Goal: Browse casually: Explore the website without a specific task or goal

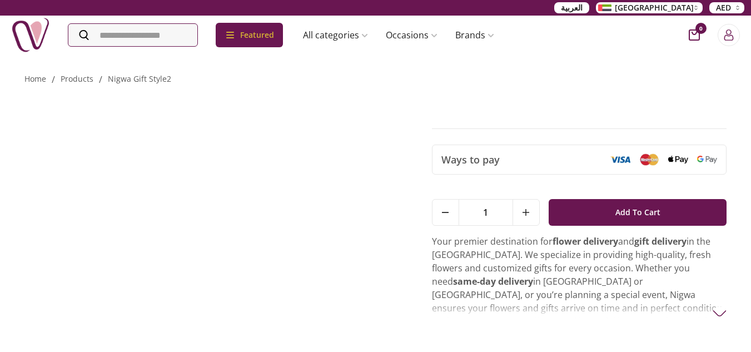
click at [505, 97] on div "Ways to pay 1 Add To Cart 1 Add To Cart Your premier destination for flower del…" at bounding box center [375, 229] width 703 height 286
click at [6, 44] on div "Featured Accessories Cake Flower Kids All categories musk&bakhoor Healthy Home …" at bounding box center [375, 35] width 751 height 39
click at [38, 36] on img at bounding box center [30, 35] width 39 height 39
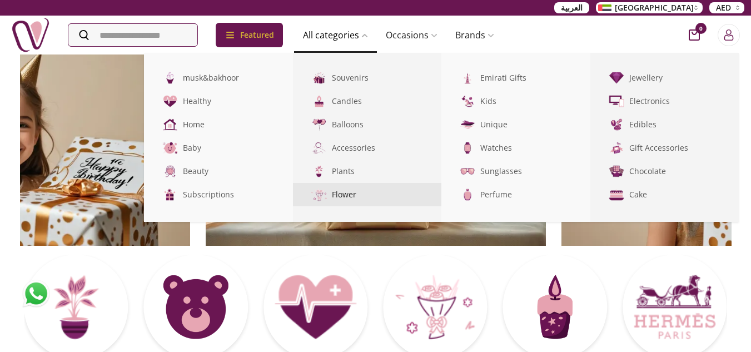
click at [365, 199] on link "Flower" at bounding box center [367, 194] width 149 height 23
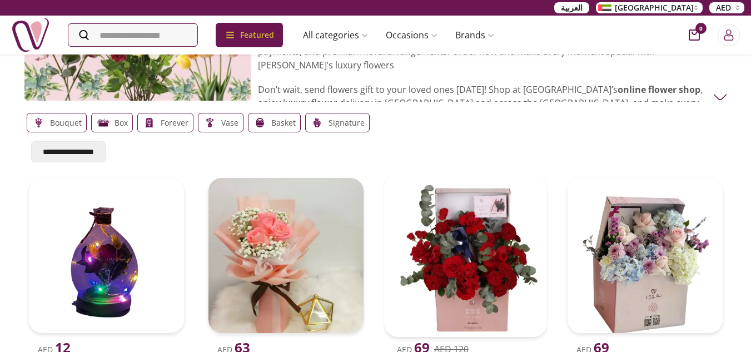
scroll to position [56, 0]
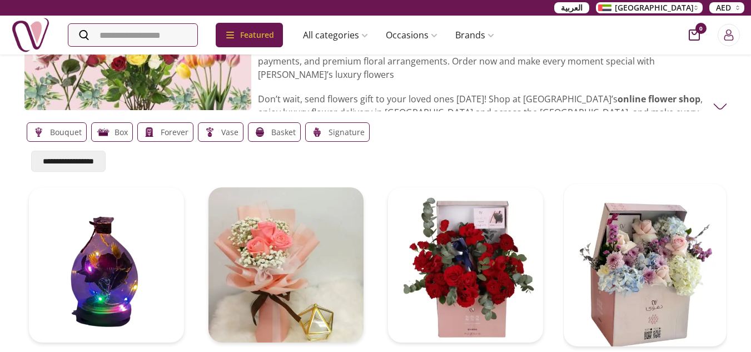
click at [642, 269] on img at bounding box center [645, 265] width 163 height 163
